Goal: Task Accomplishment & Management: Complete application form

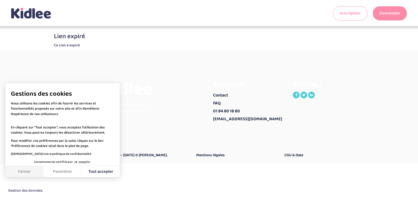
click at [30, 172] on button "Fermer" at bounding box center [24, 171] width 38 height 11
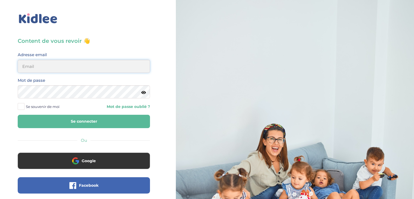
click at [43, 65] on input "email" at bounding box center [84, 66] width 132 height 13
type input "pfeiffer.aude69@gmail.com"
click at [73, 124] on button "Se connecter" at bounding box center [84, 121] width 132 height 13
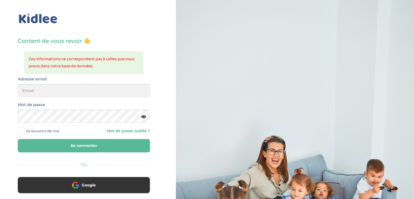
click at [68, 146] on button "Se connecter" at bounding box center [84, 145] width 132 height 13
click at [37, 91] on input "email" at bounding box center [84, 90] width 132 height 13
type input "pfeiffer.aude69@gmail.com"
click at [77, 145] on button "Se connecter" at bounding box center [84, 145] width 132 height 13
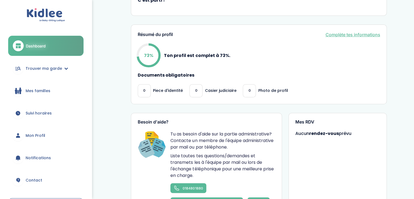
scroll to position [163, 0]
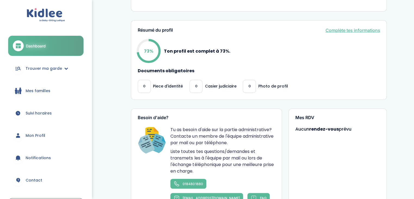
click at [347, 30] on link "Complète tes informations" at bounding box center [352, 30] width 55 height 7
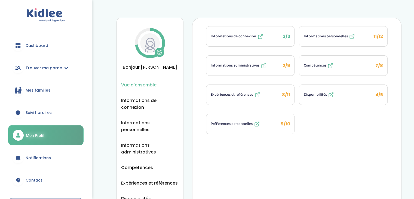
click at [334, 36] on span "Informations personnelles" at bounding box center [325, 36] width 44 height 6
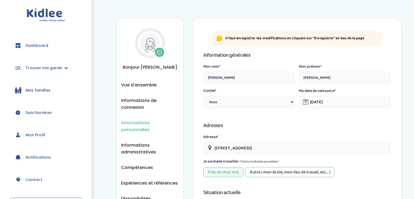
select select "1"
select select "5"
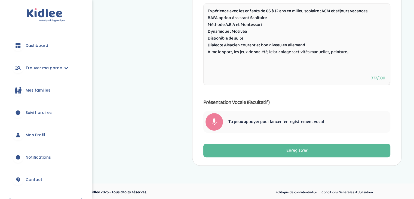
scroll to position [284, 0]
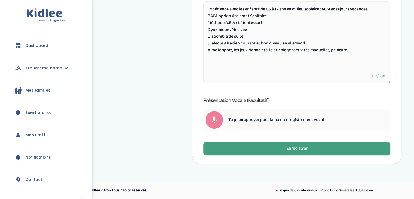
click at [305, 149] on div "Enregistrer" at bounding box center [296, 148] width 21 height 6
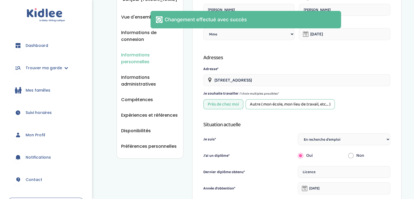
scroll to position [67, 0]
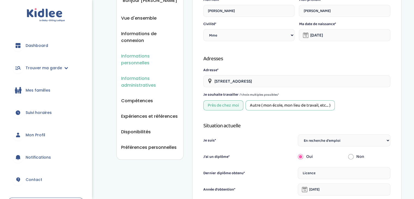
click at [143, 79] on span "Informations administratives" at bounding box center [150, 82] width 58 height 14
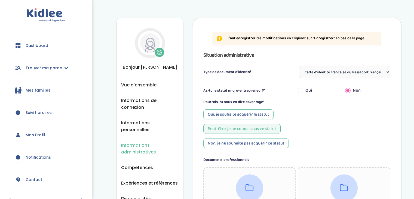
select select "Carte d'identité française ou Passeport français daté de moins de 5 ans"
click at [387, 72] on select "Sélectionne Carte d'identité française ou Passeport français daté de moins de 5…" at bounding box center [344, 72] width 91 height 12
click at [299, 66] on select "Sélectionne Carte d'identité française ou Passeport français daté de moins de 5…" at bounding box center [344, 72] width 91 height 12
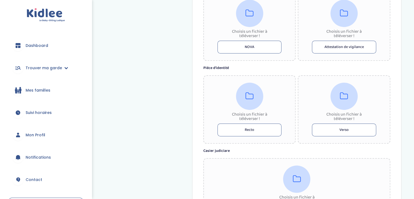
scroll to position [299, 0]
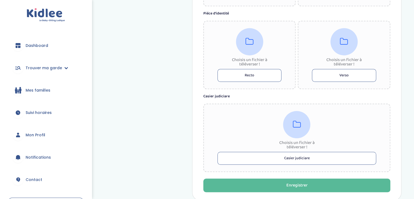
click at [252, 72] on button "Recto" at bounding box center [249, 75] width 64 height 13
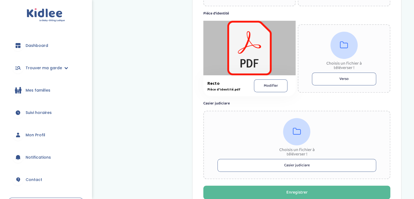
click at [336, 80] on button "Verso" at bounding box center [344, 78] width 64 height 13
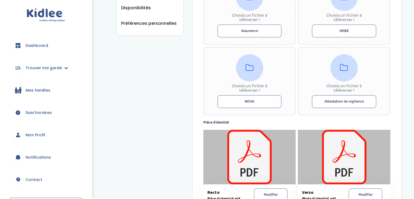
scroll to position [136, 0]
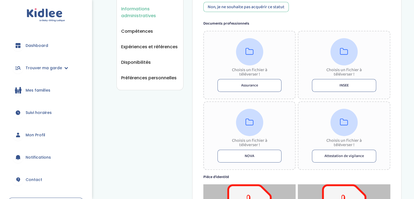
click at [352, 86] on button "INSEE" at bounding box center [344, 85] width 64 height 13
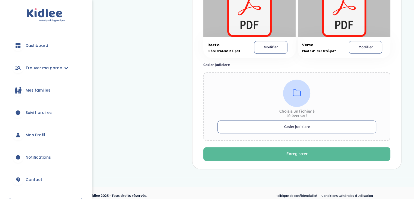
scroll to position [352, 0]
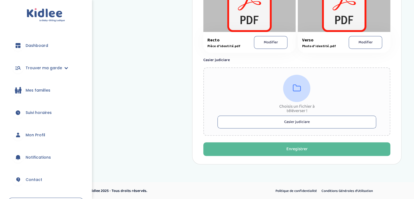
click at [291, 120] on button "Casier judiciare" at bounding box center [296, 121] width 159 height 13
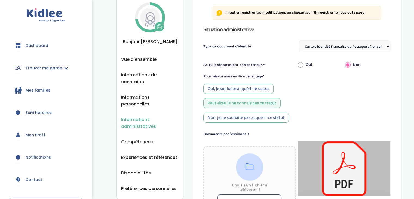
scroll to position [25, 0]
click at [388, 45] on select "Sélectionne Carte d'identité française ou Passeport français daté de moins de 5…" at bounding box center [344, 47] width 91 height 12
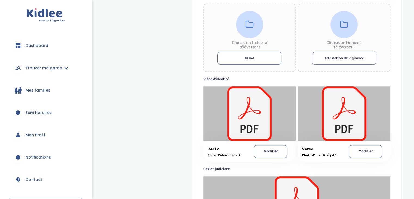
scroll to position [359, 0]
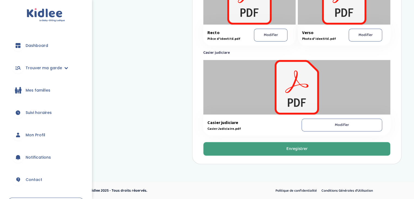
click at [300, 147] on div "Enregistrer" at bounding box center [296, 149] width 21 height 6
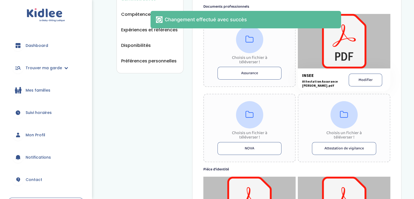
scroll to position [114, 0]
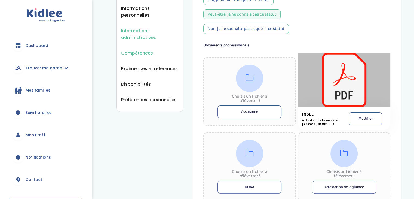
click at [134, 50] on span "Compétences" at bounding box center [137, 53] width 32 height 7
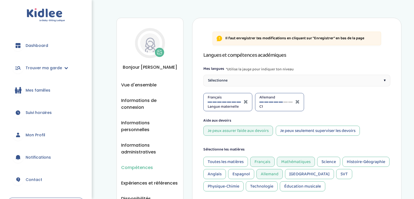
select select "CE2"
select select "6eme"
select select "3eme"
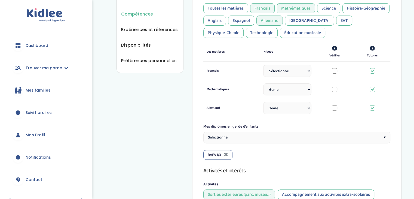
scroll to position [163, 0]
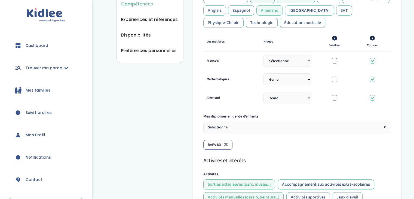
click at [308, 60] on select "Sélectionne CP CE1 CE2 CM1 CM2 6eme 5eme 4eme 3eme Seconde Prémière Terminale" at bounding box center [287, 61] width 48 height 12
select select "CP"
click at [263, 55] on select "Sélectionne CP CE1 CE2 CM1 CM2 6eme 5eme 4eme 3eme Seconde Prémière Terminale" at bounding box center [287, 61] width 48 height 12
click at [306, 62] on select "Sélectionne CP CE1 CE2 CM1 CM2 6eme 5eme 4eme 3eme Seconde Prémière Terminale" at bounding box center [287, 61] width 48 height 12
click at [263, 55] on select "Sélectionne CP CE1 CE2 CM1 CM2 6eme 5eme 4eme 3eme Seconde Prémière Terminale" at bounding box center [287, 61] width 48 height 12
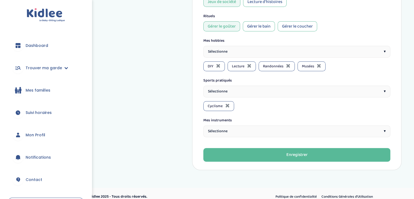
scroll to position [377, 0]
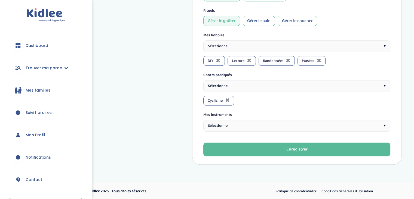
click at [384, 84] on span "▾" at bounding box center [385, 86] width 2 height 6
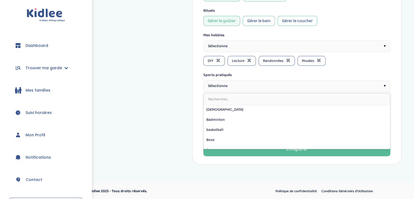
scroll to position [0, 0]
click at [367, 65] on div "DIY Lecture Randonnées Musées" at bounding box center [296, 61] width 187 height 10
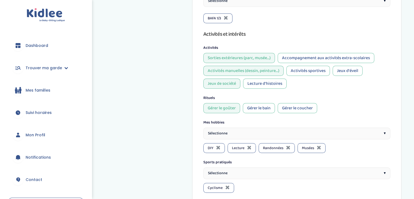
scroll to position [268, 0]
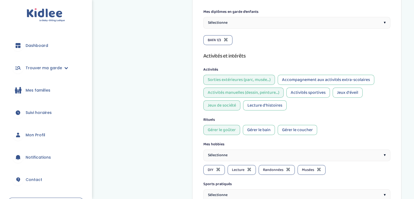
click at [384, 23] on span "▾" at bounding box center [385, 23] width 2 height 6
click at [227, 38] on icon at bounding box center [226, 39] width 4 height 5
click at [384, 24] on span "▾" at bounding box center [385, 23] width 2 height 6
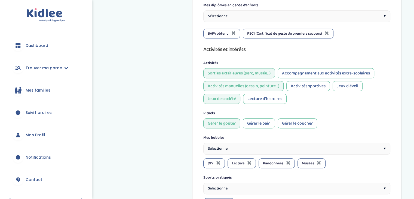
scroll to position [241, 0]
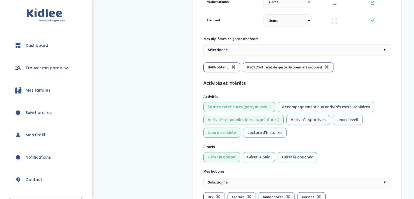
click at [382, 49] on div "Sélectionne ▾" at bounding box center [296, 50] width 187 height 12
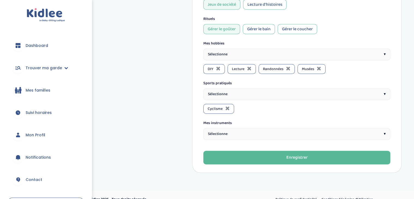
scroll to position [389, 0]
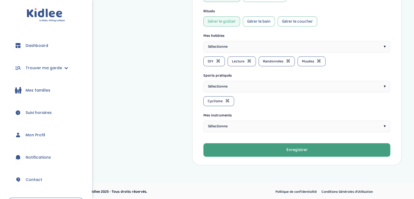
click at [289, 147] on div "Enregistrer" at bounding box center [296, 150] width 21 height 6
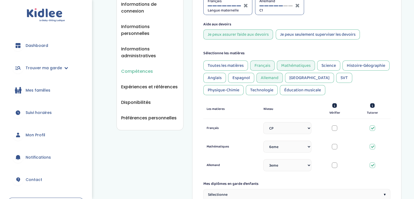
scroll to position [89, 0]
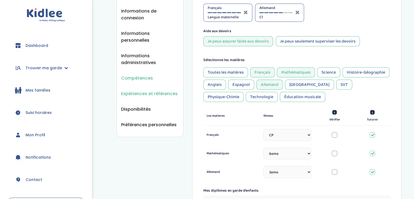
click at [134, 92] on span "Expériences et références" at bounding box center [149, 93] width 57 height 7
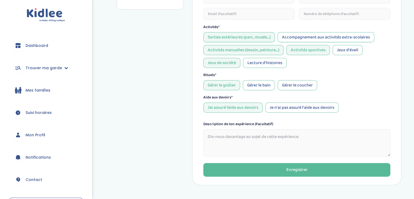
scroll to position [218, 0]
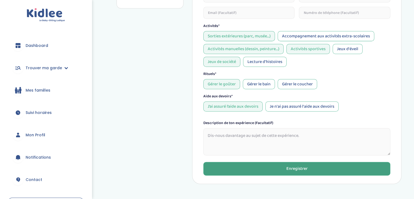
click at [301, 168] on div "Enregistrer" at bounding box center [296, 168] width 21 height 6
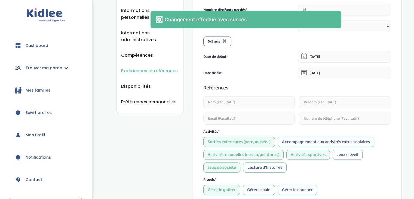
scroll to position [109, 0]
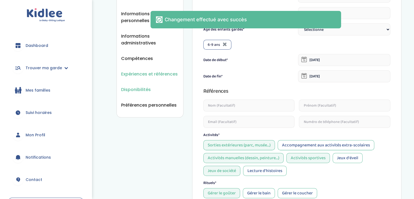
click at [137, 87] on span "Disponibilités" at bounding box center [136, 89] width 30 height 7
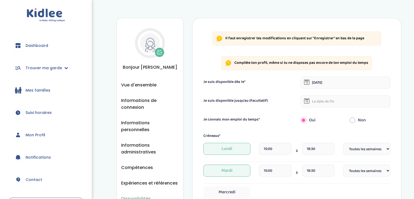
select select "1"
select select "Autre"
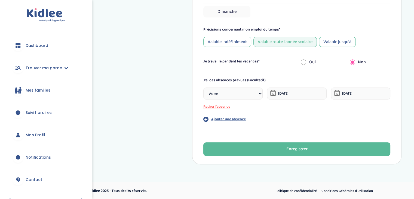
scroll to position [258, 0]
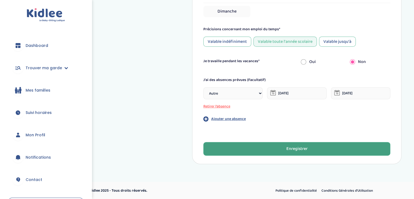
click at [295, 147] on div "Enregistrer" at bounding box center [296, 149] width 21 height 6
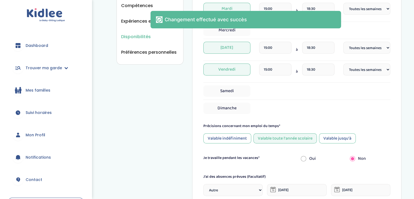
scroll to position [149, 0]
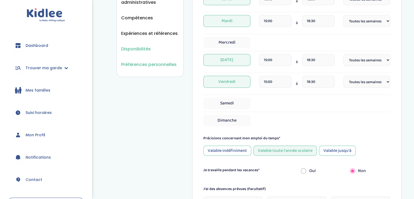
click at [146, 61] on span "Préférences personnelles" at bounding box center [149, 64] width 56 height 7
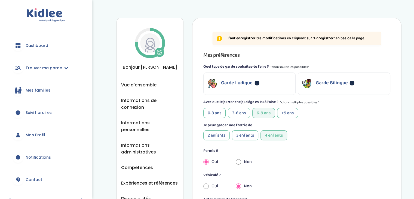
click at [337, 85] on p "Garde Bilingue" at bounding box center [331, 82] width 32 height 7
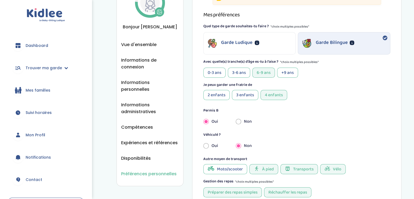
scroll to position [54, 0]
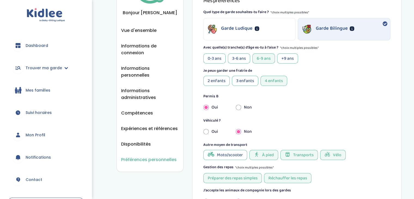
click at [290, 58] on div "+9 ans" at bounding box center [287, 58] width 21 height 10
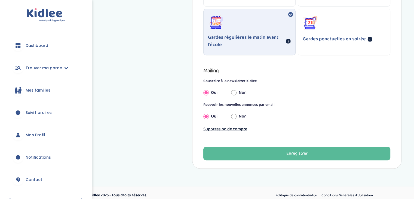
scroll to position [449, 0]
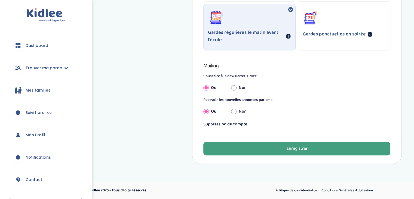
click at [306, 147] on div "Enregistrer" at bounding box center [296, 148] width 21 height 6
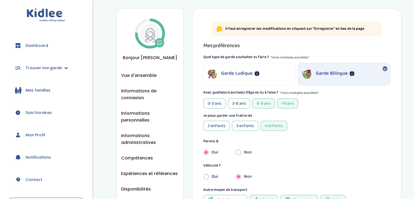
scroll to position [0, 0]
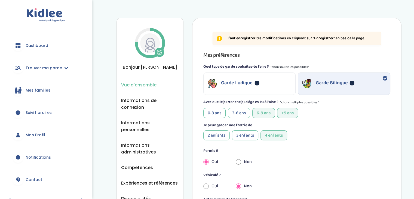
click at [140, 88] on span "Vue d'ensemble" at bounding box center [138, 84] width 35 height 7
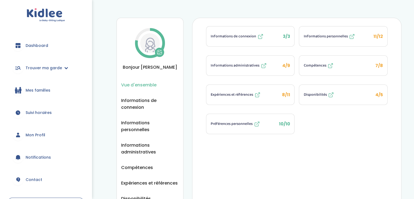
click at [335, 37] on span "Informations personnelles" at bounding box center [325, 36] width 44 height 6
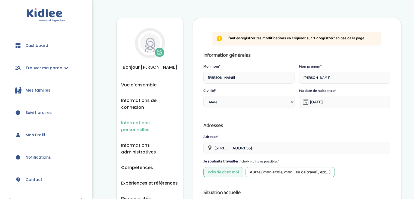
select select "1"
select select "5"
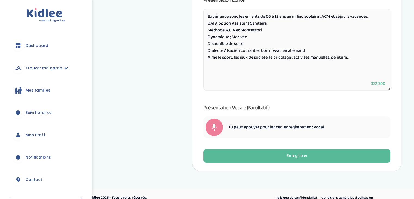
scroll to position [284, 0]
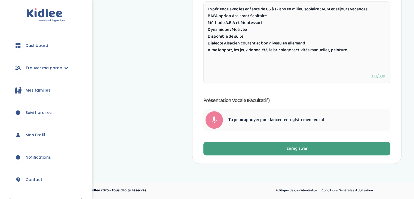
click at [304, 147] on div "Enregistrer" at bounding box center [296, 148] width 21 height 6
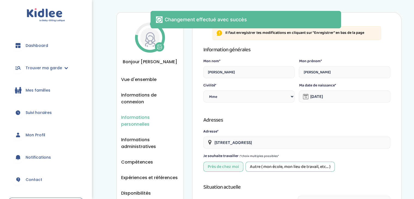
scroll to position [0, 0]
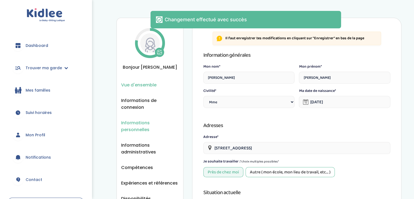
click at [153, 88] on span "Vue d'ensemble" at bounding box center [138, 84] width 35 height 7
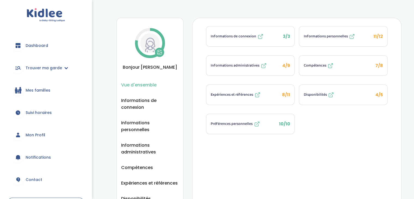
click at [322, 64] on span "Compétences" at bounding box center [314, 66] width 23 height 6
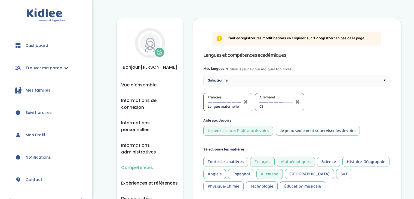
select select "CP"
select select "6eme"
select select "3eme"
click at [385, 79] on span "▾" at bounding box center [385, 81] width 2 height 6
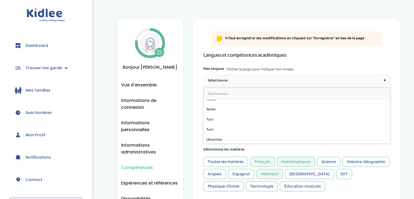
scroll to position [168, 0]
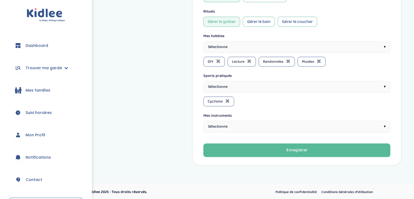
scroll to position [389, 0]
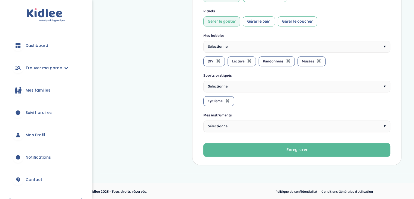
click at [385, 124] on span "▾" at bounding box center [385, 126] width 2 height 6
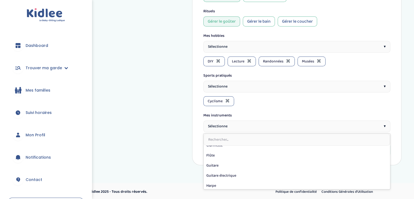
scroll to position [0, 0]
click at [288, 96] on div "Cyclisme" at bounding box center [296, 101] width 187 height 10
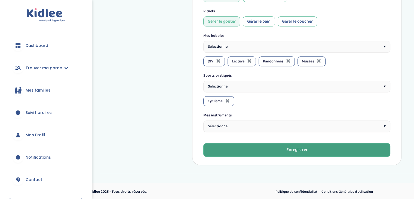
click at [296, 147] on div "Enregistrer" at bounding box center [296, 150] width 21 height 6
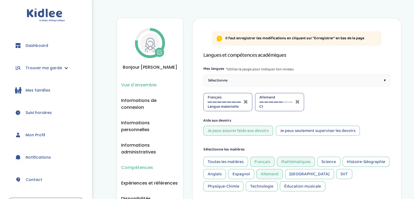
click at [139, 88] on span "Vue d'ensemble" at bounding box center [138, 84] width 35 height 7
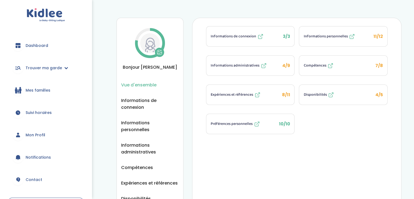
click at [257, 67] on span "Informations administratives" at bounding box center [235, 66] width 49 height 6
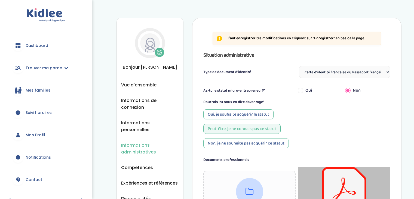
select select "Carte d'identité française ou Passeport français daté de moins de 5 ans"
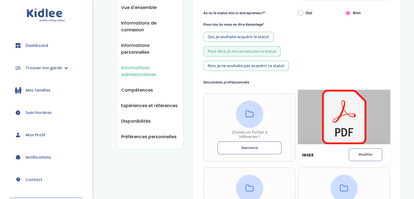
scroll to position [136, 0]
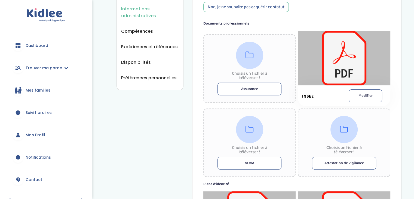
click at [241, 89] on button "Assurance" at bounding box center [249, 88] width 64 height 13
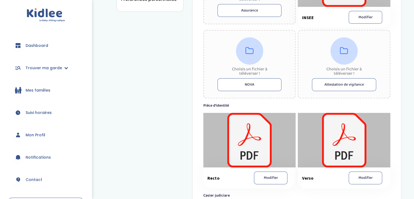
scroll to position [218, 0]
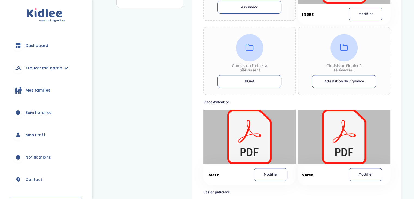
click at [246, 81] on button "NOVA" at bounding box center [249, 81] width 64 height 13
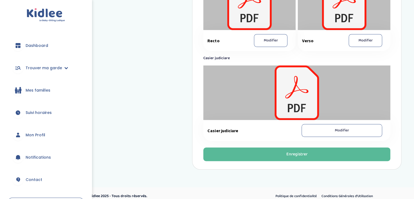
scroll to position [357, 0]
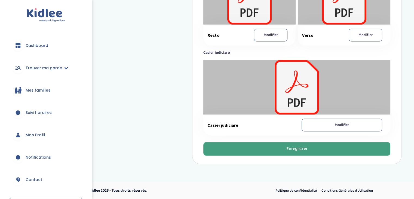
click at [288, 147] on div "Enregistrer" at bounding box center [296, 149] width 21 height 6
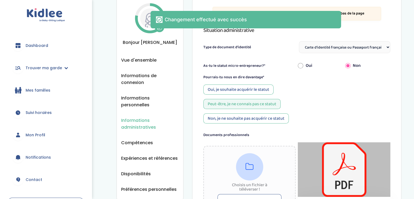
scroll to position [0, 0]
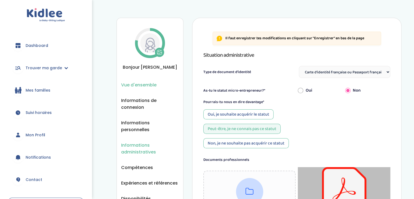
click at [146, 88] on span "Vue d'ensemble" at bounding box center [138, 84] width 35 height 7
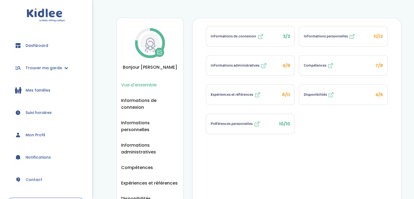
click at [320, 95] on span "Disponibilités" at bounding box center [314, 95] width 23 height 6
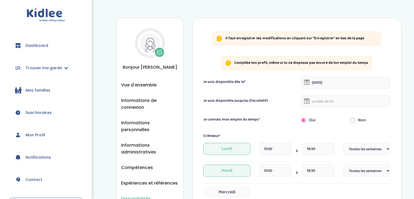
select select "1"
select select "Autre"
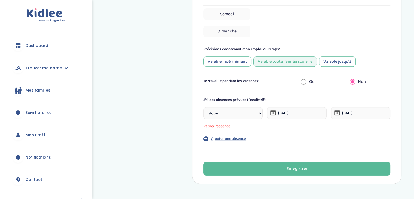
scroll to position [245, 0]
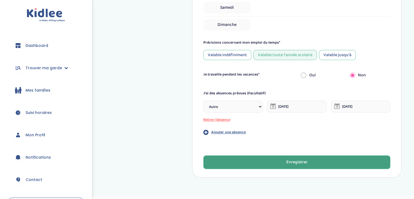
click at [306, 161] on div "Enregistrer" at bounding box center [296, 162] width 21 height 6
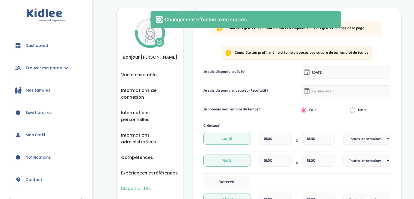
scroll to position [0, 0]
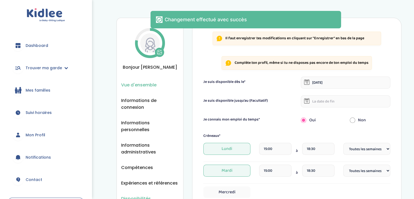
click at [134, 88] on span "Vue d'ensemble" at bounding box center [138, 84] width 35 height 7
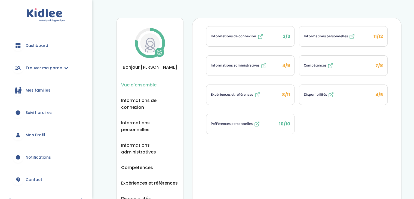
click at [251, 93] on span "Expériences et références" at bounding box center [232, 95] width 42 height 6
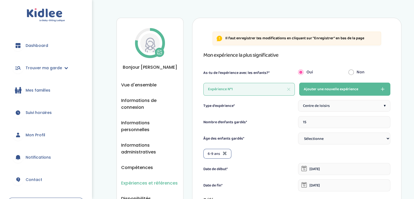
click at [288, 90] on icon at bounding box center [288, 89] width 3 height 3
type input "1"
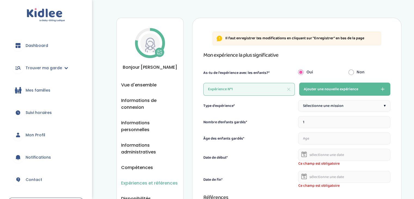
click at [384, 105] on span "▾" at bounding box center [385, 106] width 2 height 6
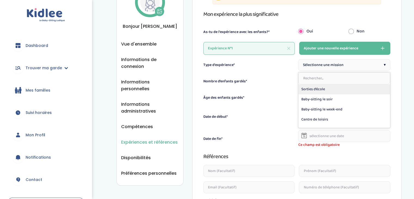
scroll to position [54, 0]
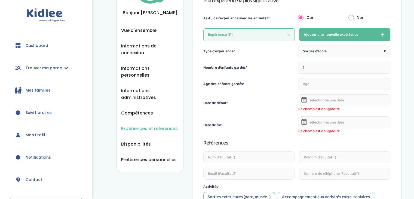
click at [384, 51] on span "▾" at bounding box center [385, 51] width 2 height 6
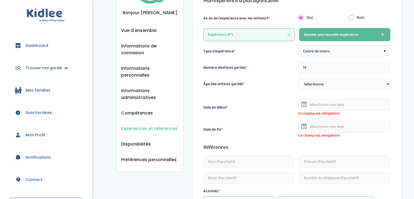
type input "15"
click at [384, 67] on input "15" at bounding box center [344, 68] width 92 height 12
click at [387, 84] on select "Sélectionne 3-6 ans 6-9 ans +9 ans" at bounding box center [344, 84] width 92 height 12
select select "6-9"
click at [298, 78] on select "Sélectionne 3-6 ans 6-9 ans +9 ans" at bounding box center [344, 84] width 92 height 12
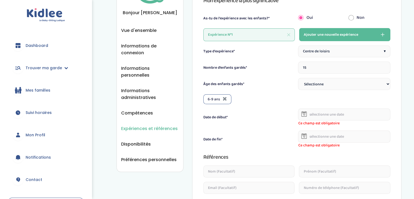
click at [386, 84] on select "Sélectionne 3-6 ans 6-9 ans +9 ans" at bounding box center [344, 84] width 92 height 12
select select "+9"
click at [298, 78] on select "Sélectionne 3-6 ans 6-9 ans +9 ans" at bounding box center [344, 84] width 92 height 12
select select
click at [320, 115] on input "text" at bounding box center [344, 114] width 92 height 12
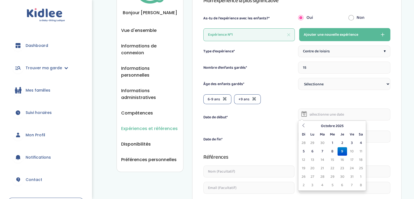
click at [281, 119] on div "Date de début*" at bounding box center [249, 117] width 92 height 6
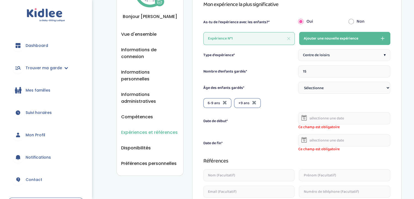
scroll to position [27, 0]
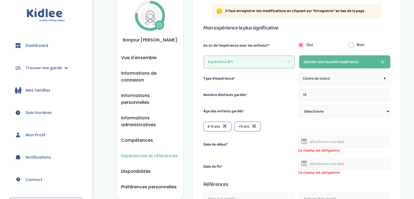
click at [142, 152] on span "Expériences et références" at bounding box center [149, 155] width 57 height 7
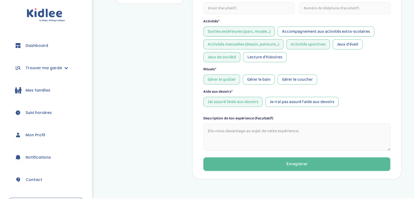
scroll to position [238, 0]
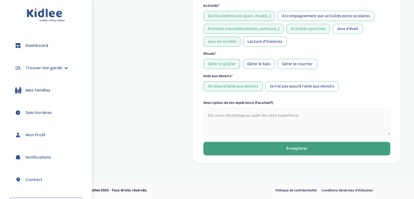
click at [277, 148] on button "Enregistrer" at bounding box center [296, 149] width 187 height 14
